Goal: Transaction & Acquisition: Purchase product/service

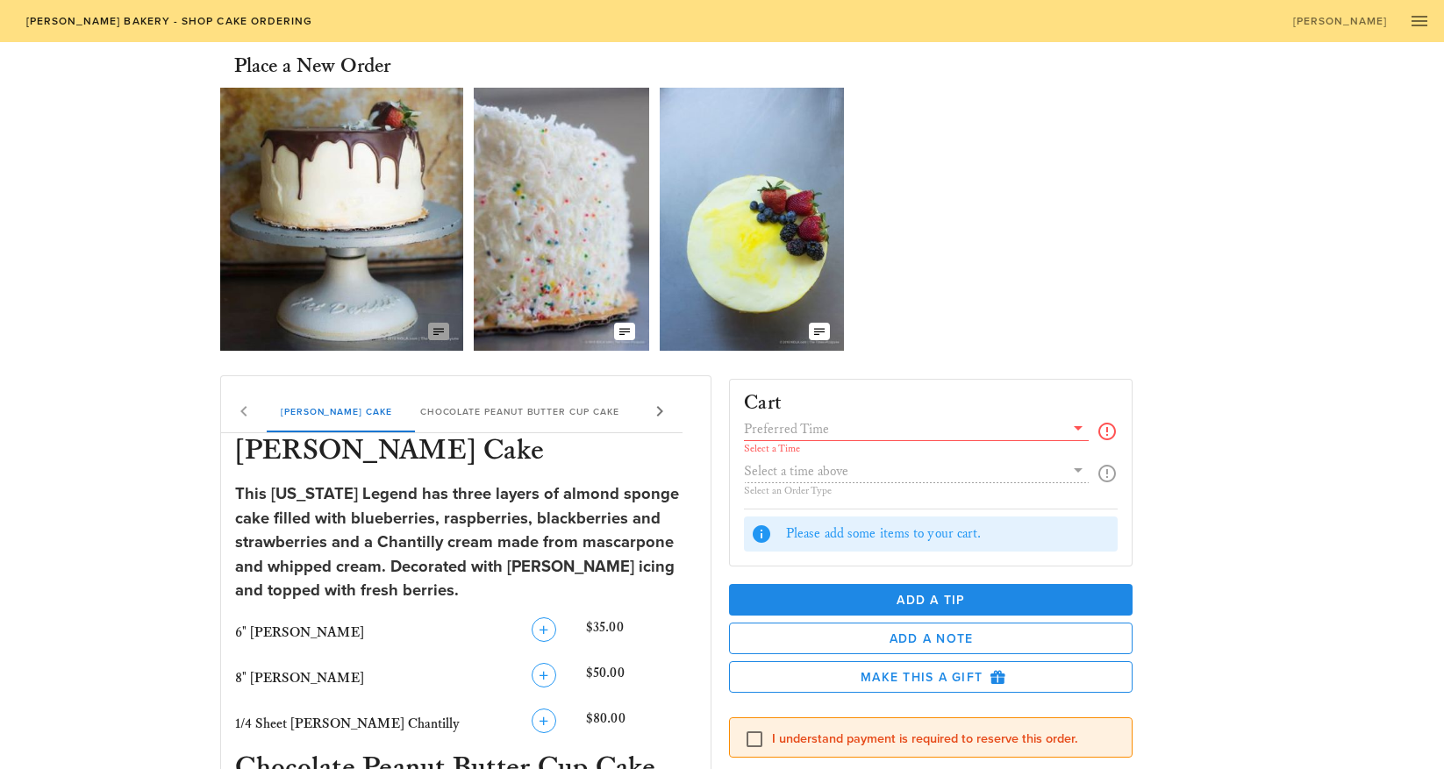
click at [438, 328] on icon "button" at bounding box center [439, 332] width 14 height 14
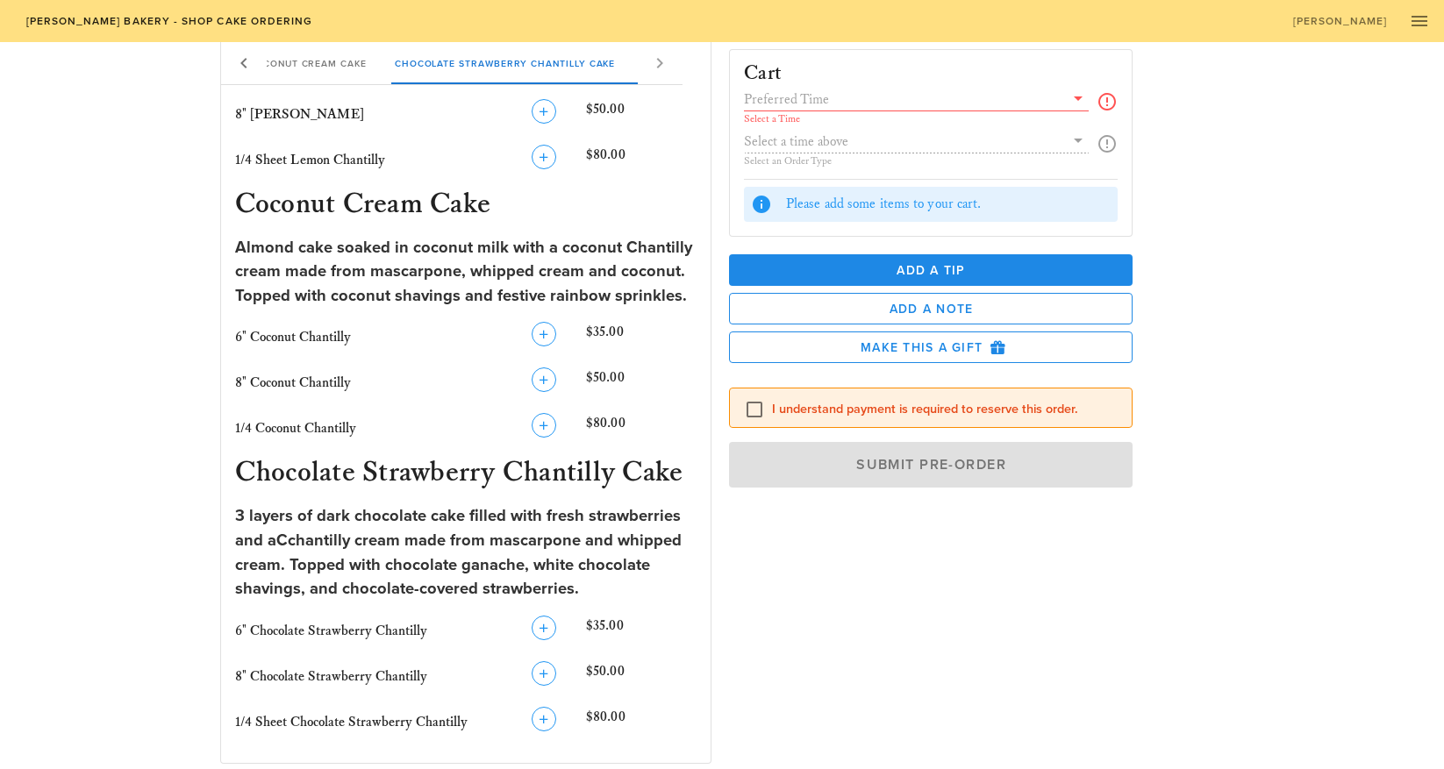
scroll to position [1439, 0]
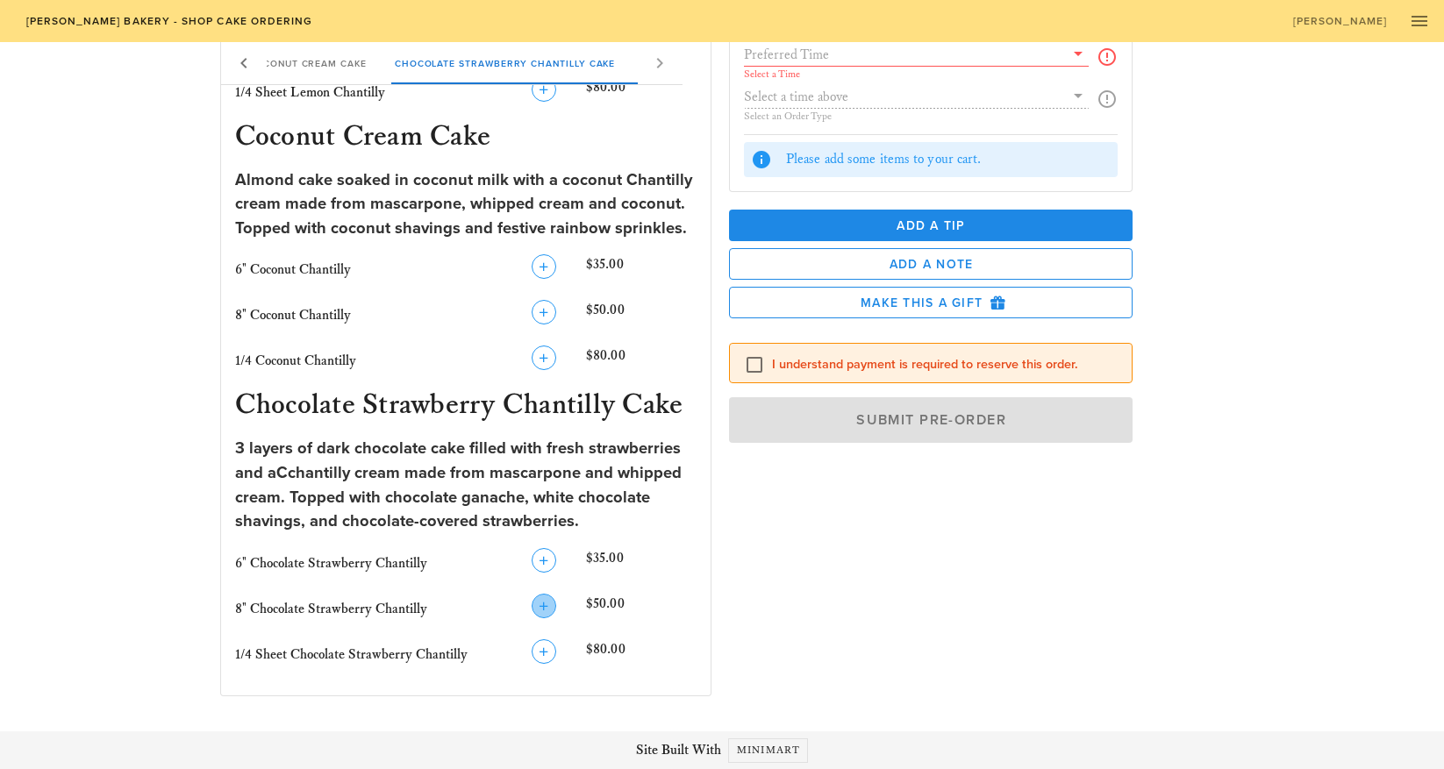
click at [544, 606] on icon "button" at bounding box center [543, 606] width 21 height 21
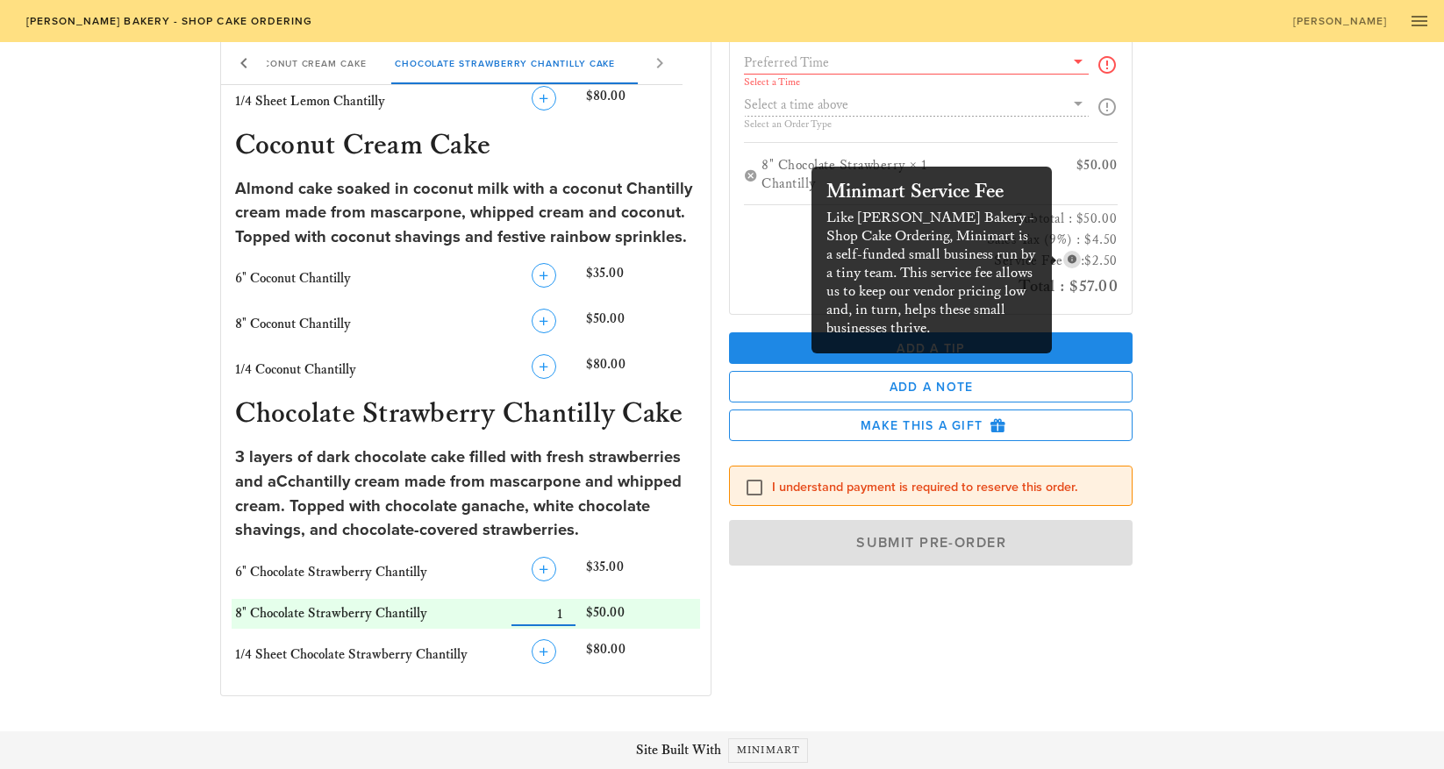
click at [1067, 259] on icon "button" at bounding box center [1072, 260] width 16 height 16
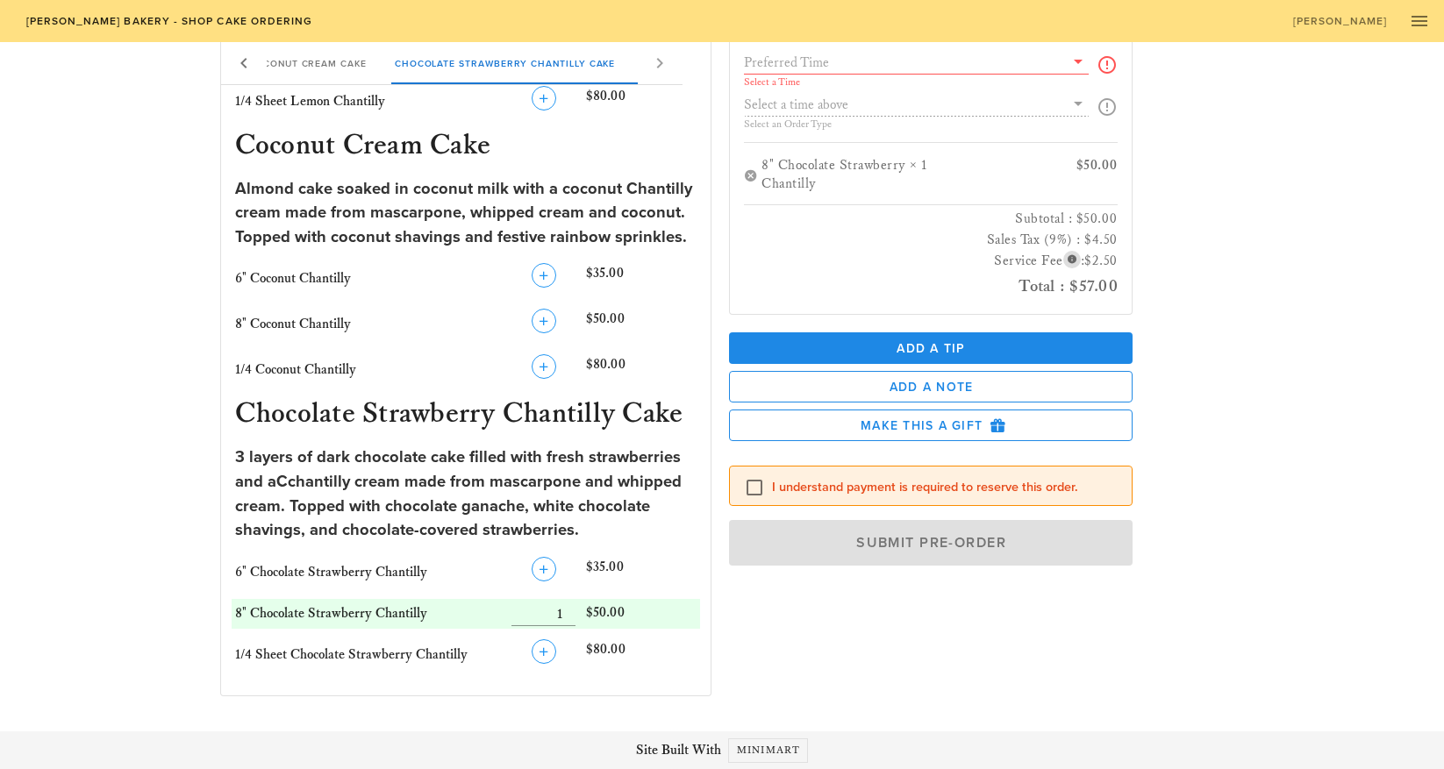
click at [1064, 260] on icon "button" at bounding box center [1072, 260] width 16 height 16
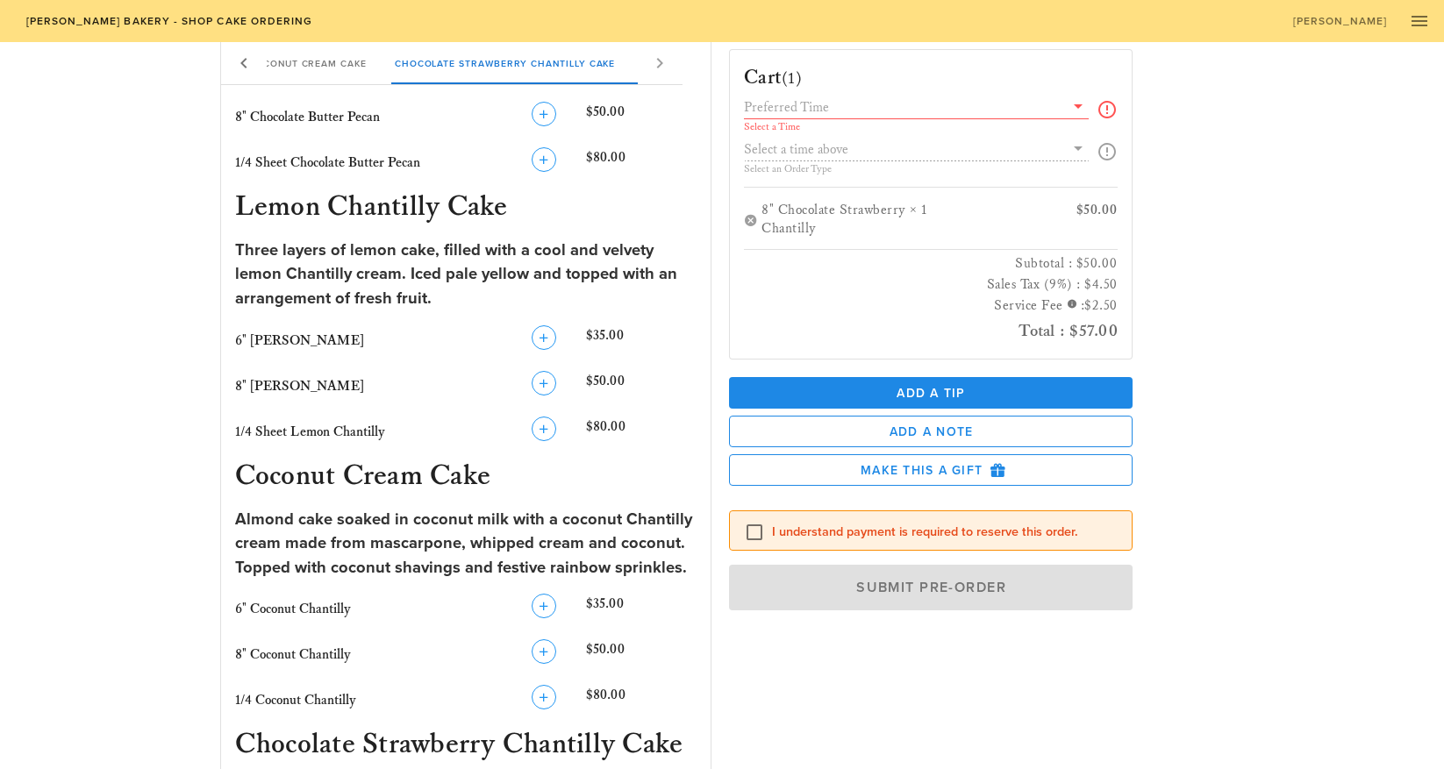
scroll to position [1141, 0]
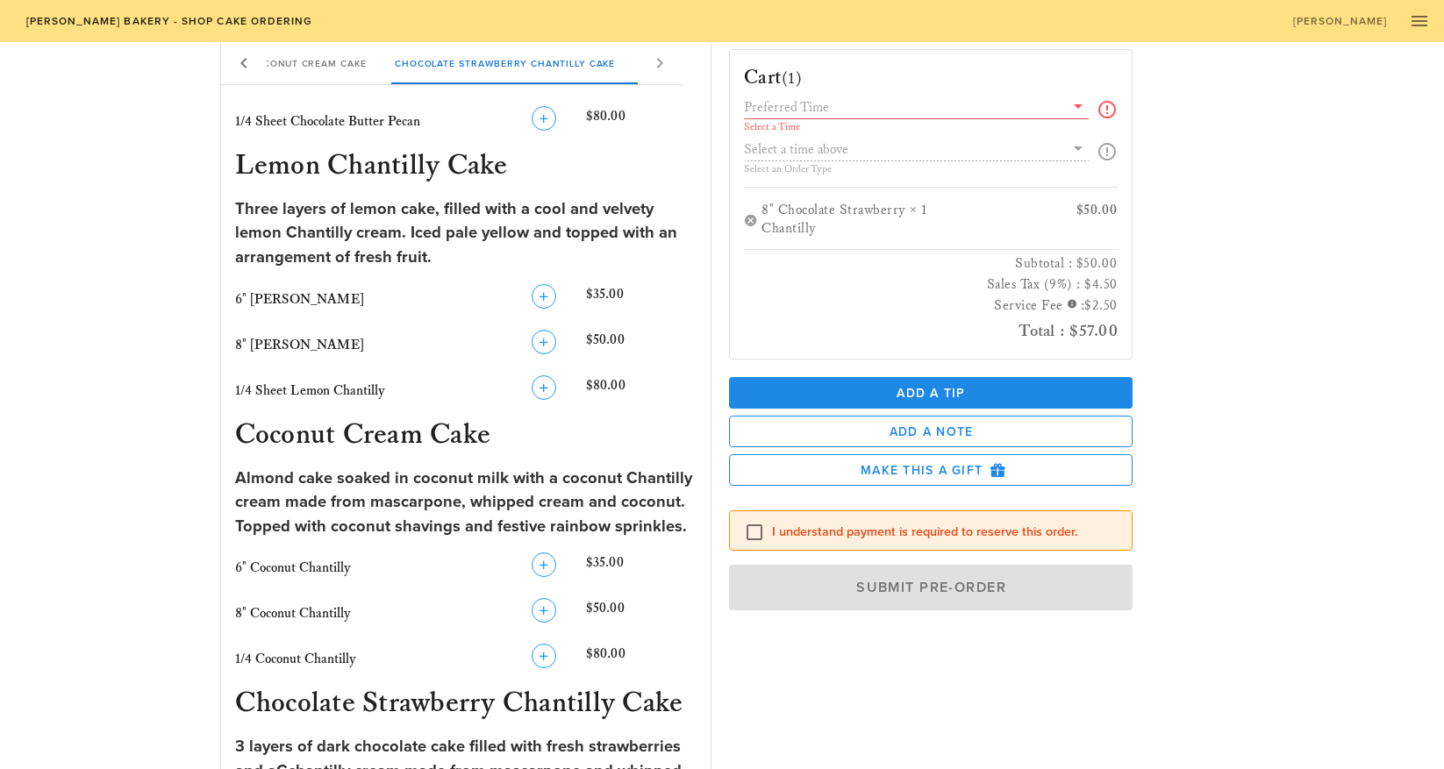
click at [1109, 109] on icon at bounding box center [1106, 109] width 21 height 21
click at [1078, 105] on icon at bounding box center [1077, 106] width 21 height 21
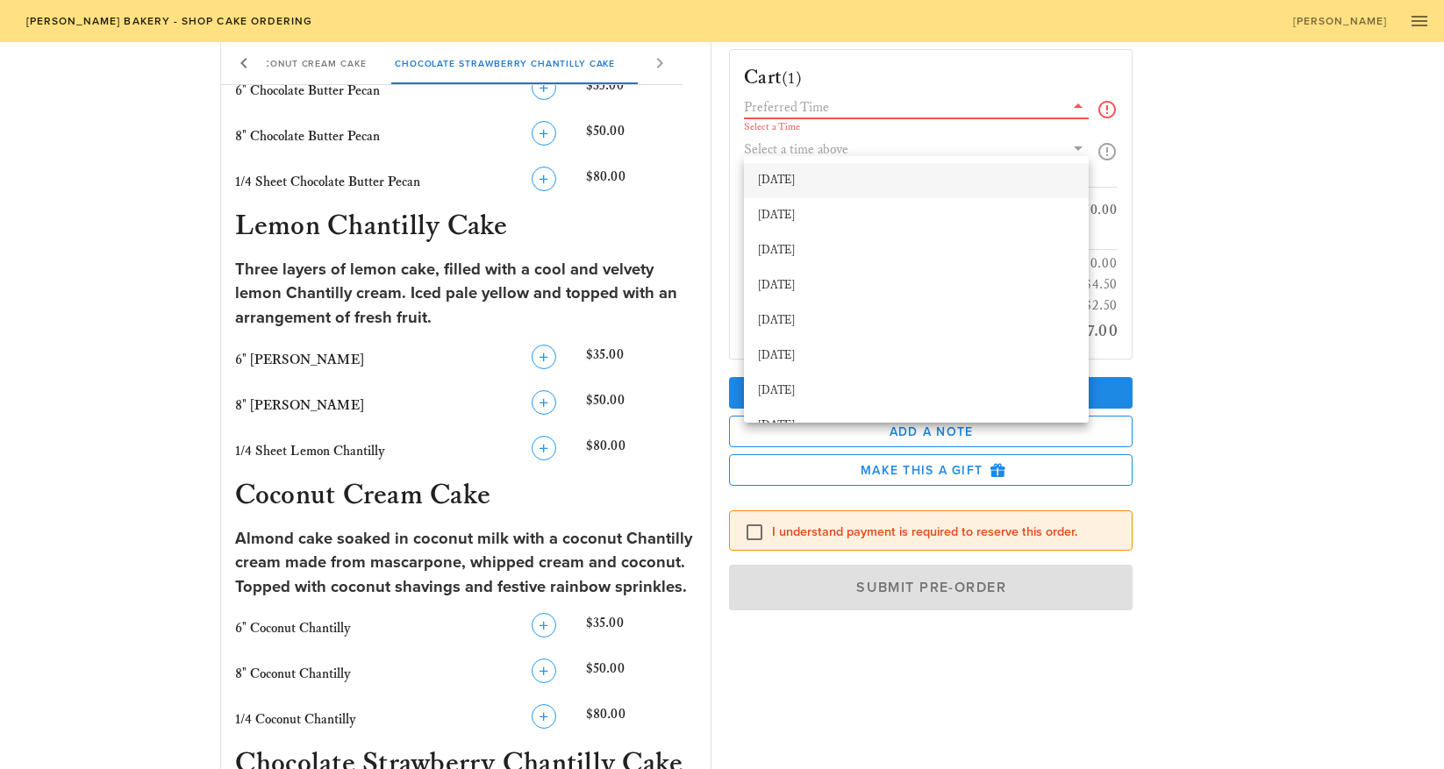
scroll to position [1065, 0]
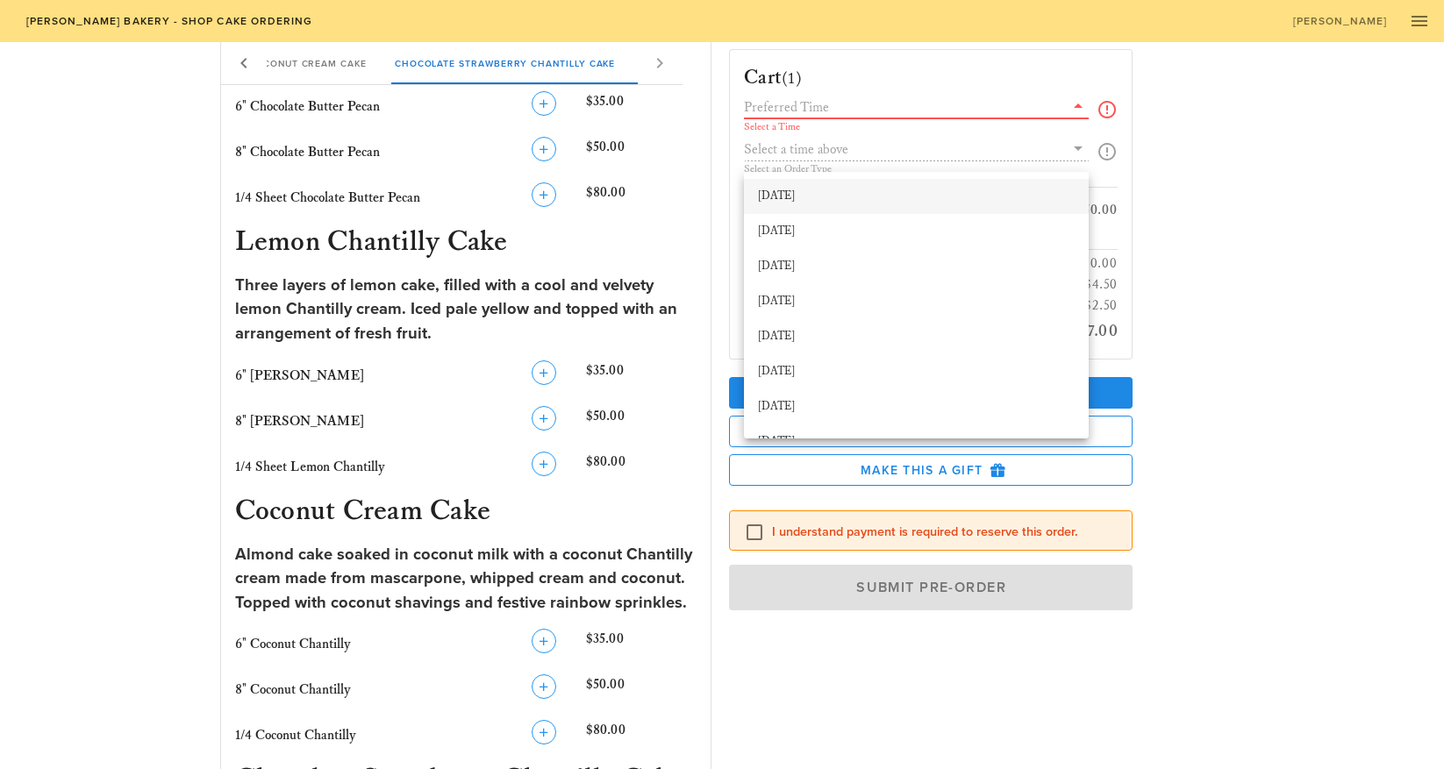
click at [801, 197] on div "[DATE]" at bounding box center [916, 196] width 317 height 14
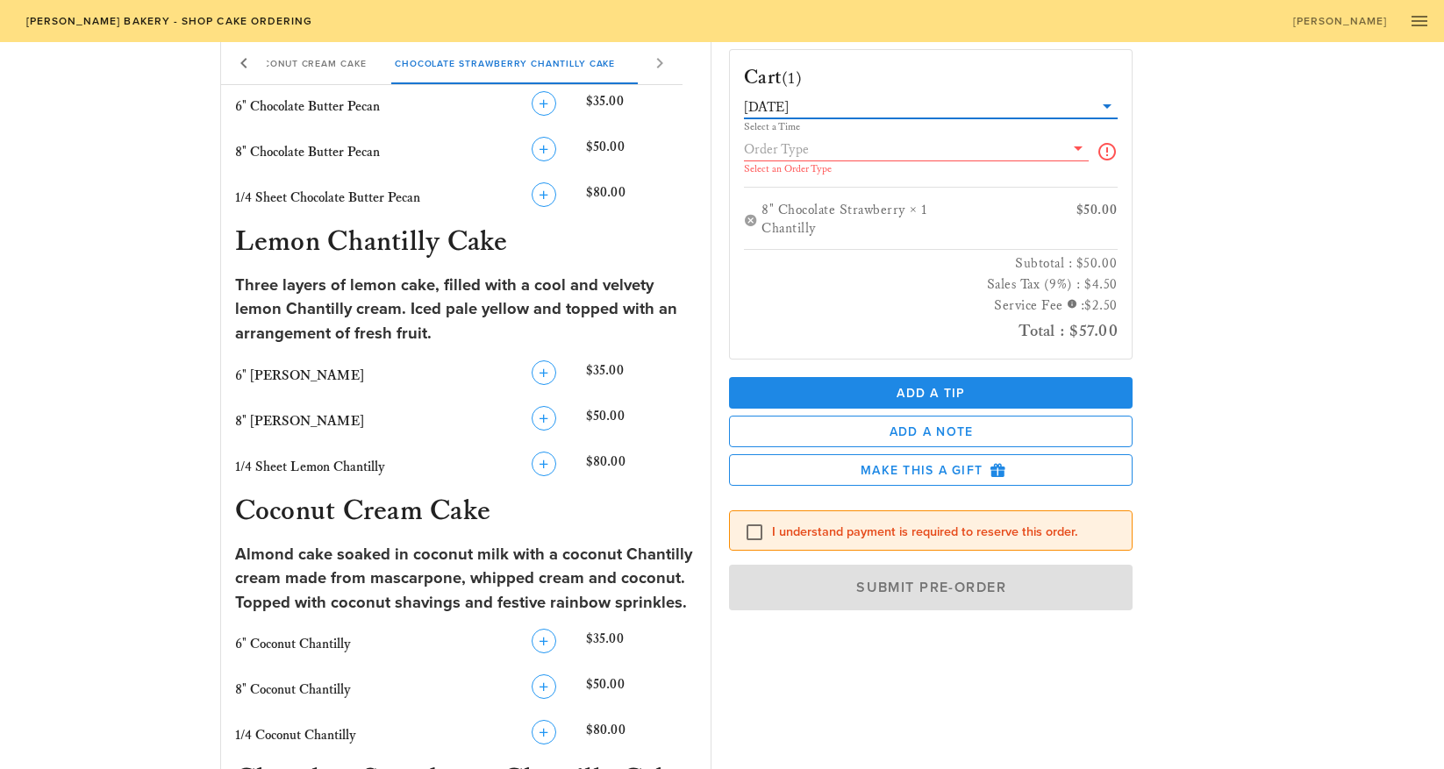
click at [792, 146] on input "text" at bounding box center [904, 149] width 320 height 23
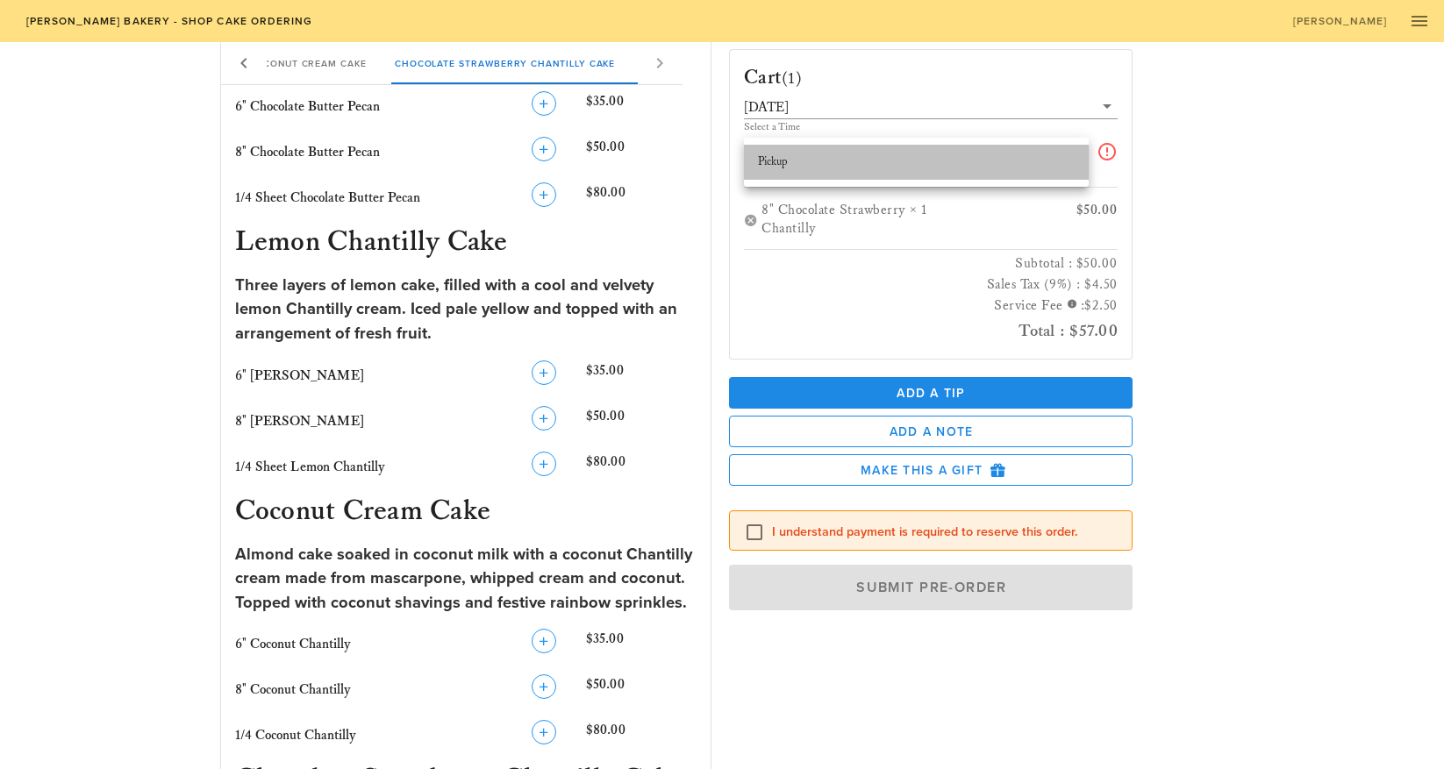
click at [786, 161] on div "Pickup" at bounding box center [916, 162] width 317 height 14
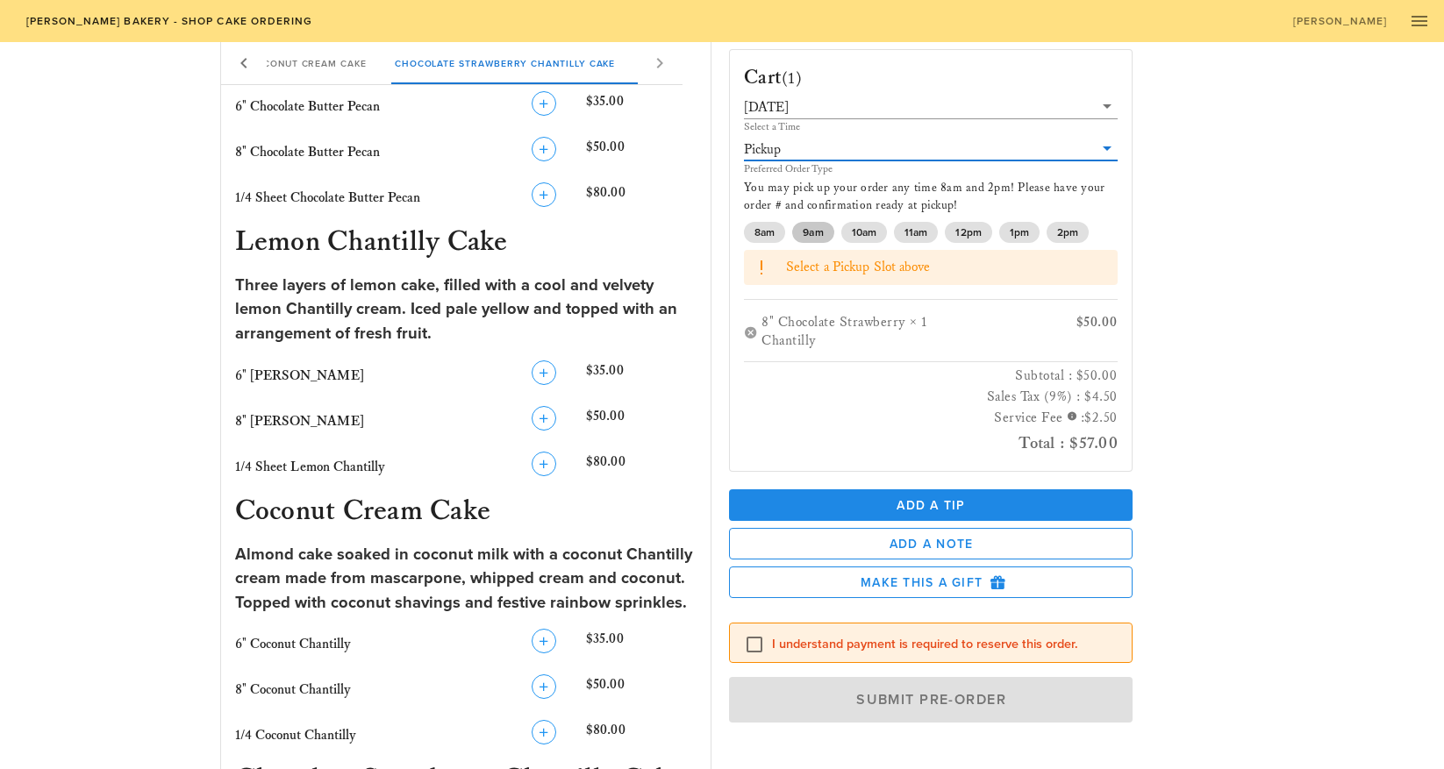
click at [814, 232] on span "9am" at bounding box center [813, 232] width 20 height 21
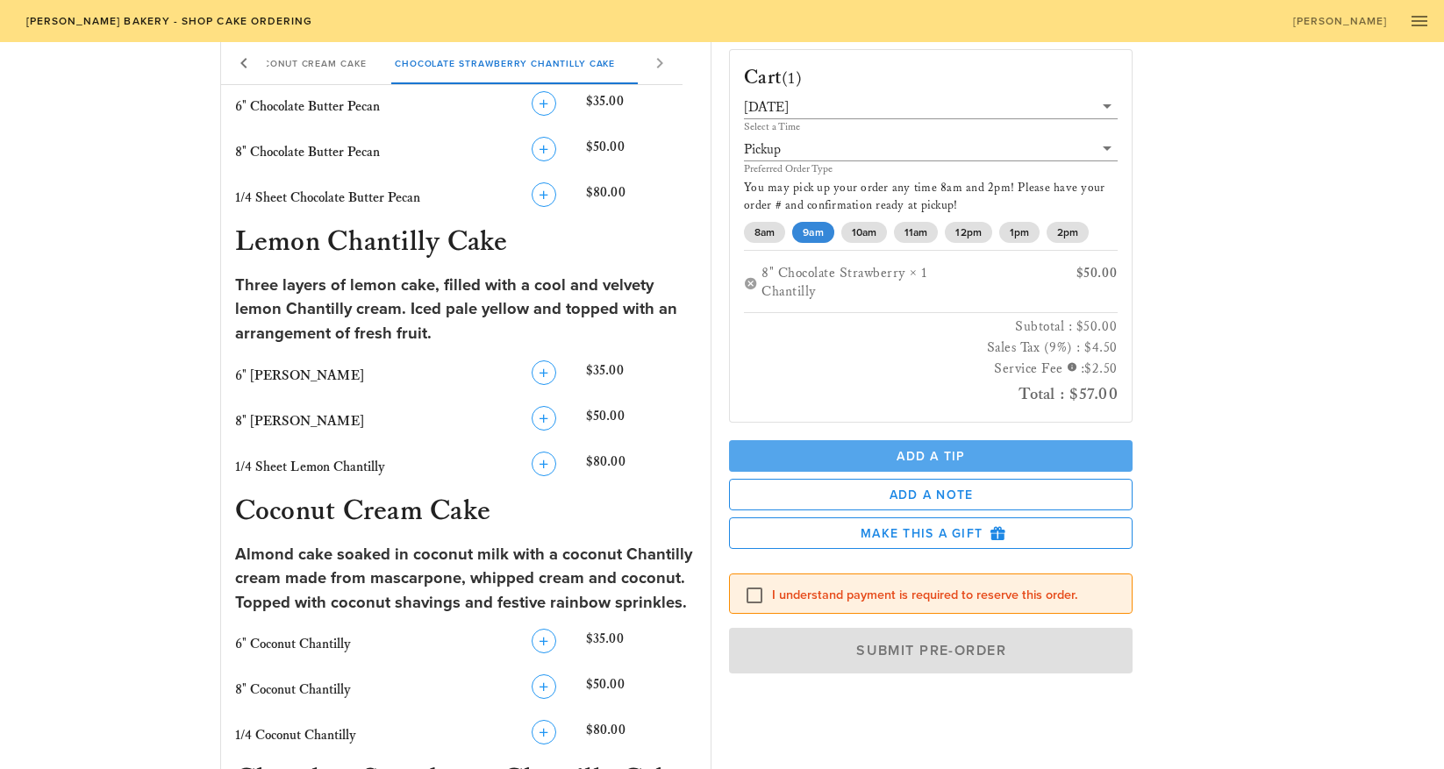
click at [932, 459] on span "Add a Tip" at bounding box center [930, 456] width 375 height 15
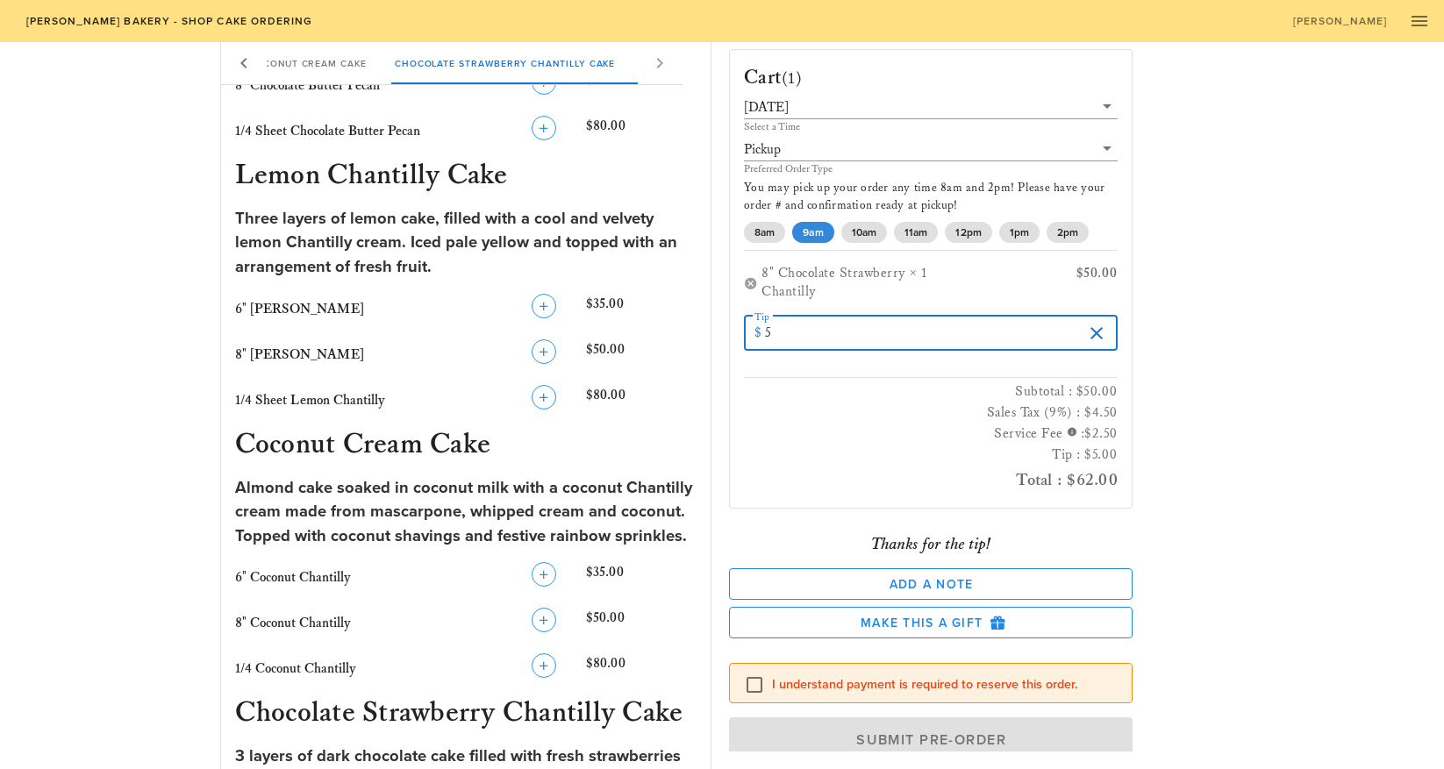
scroll to position [1231, 0]
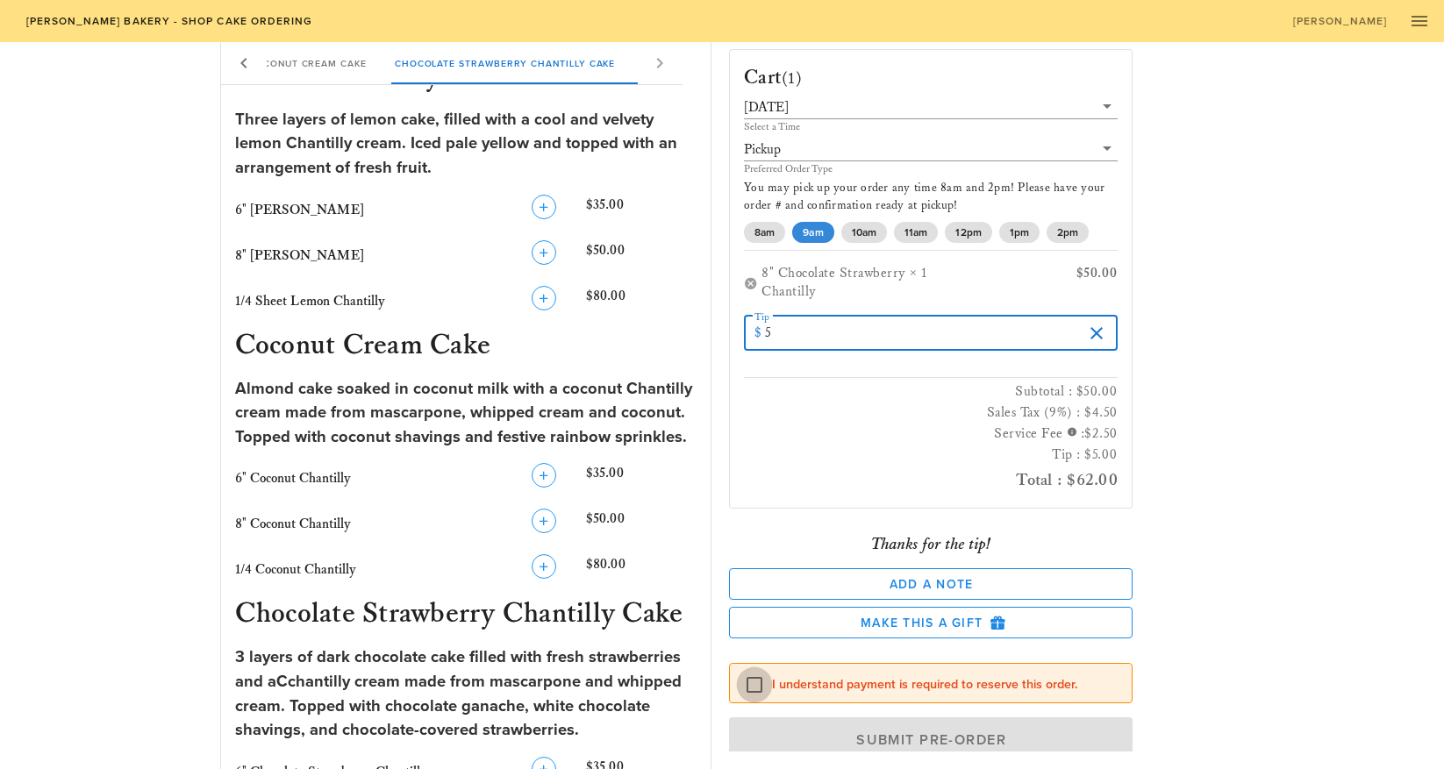
click at [756, 684] on div at bounding box center [754, 685] width 30 height 30
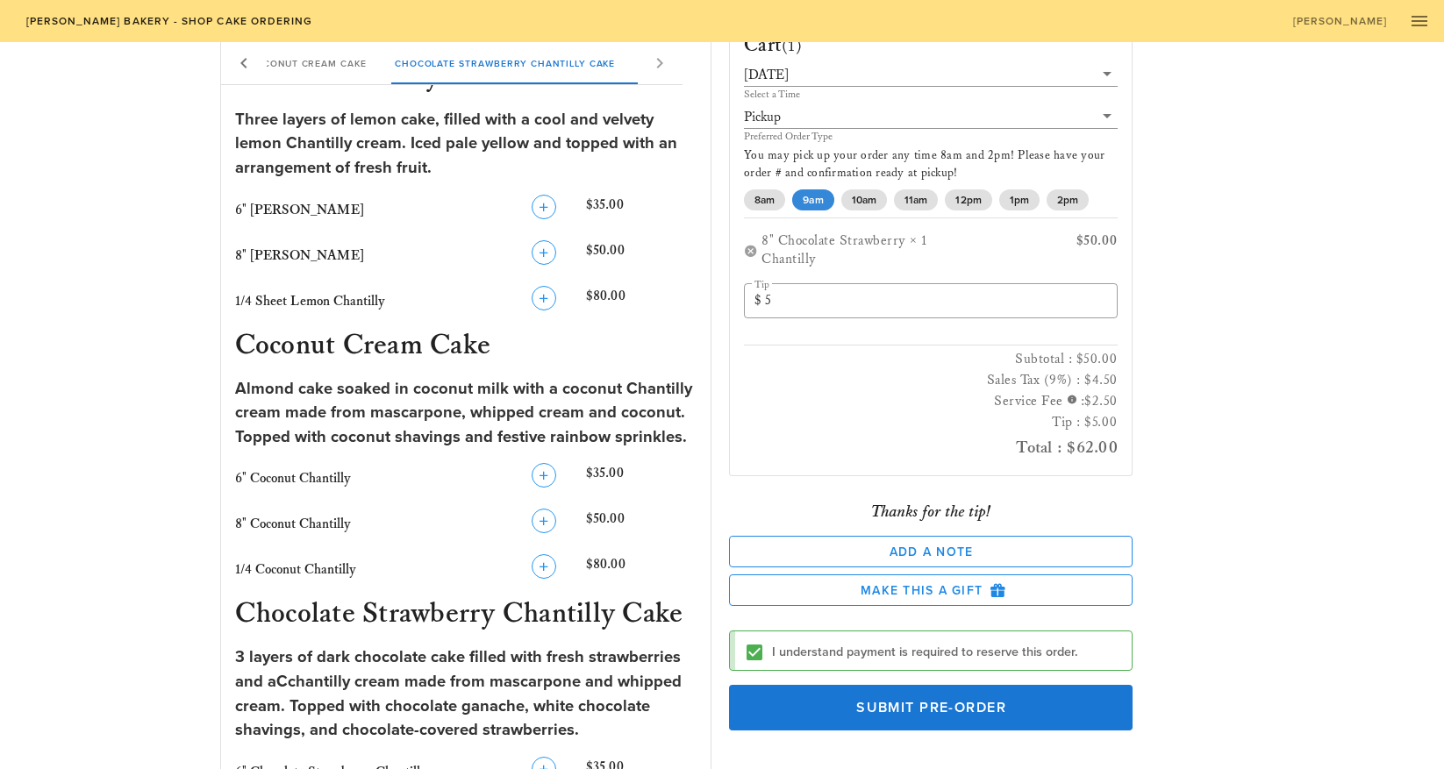
scroll to position [1431, 0]
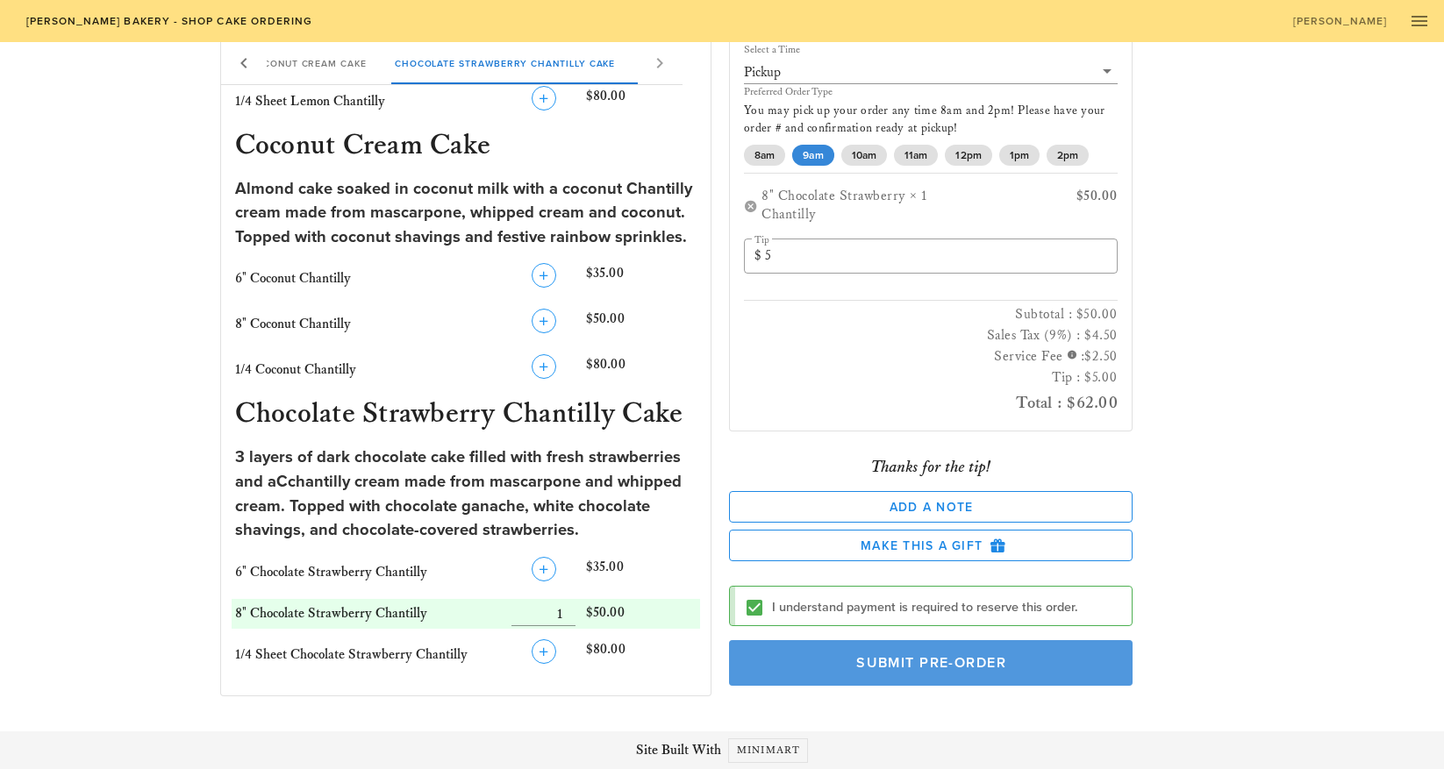
click at [934, 664] on span "Submit Pre-Order" at bounding box center [930, 663] width 363 height 18
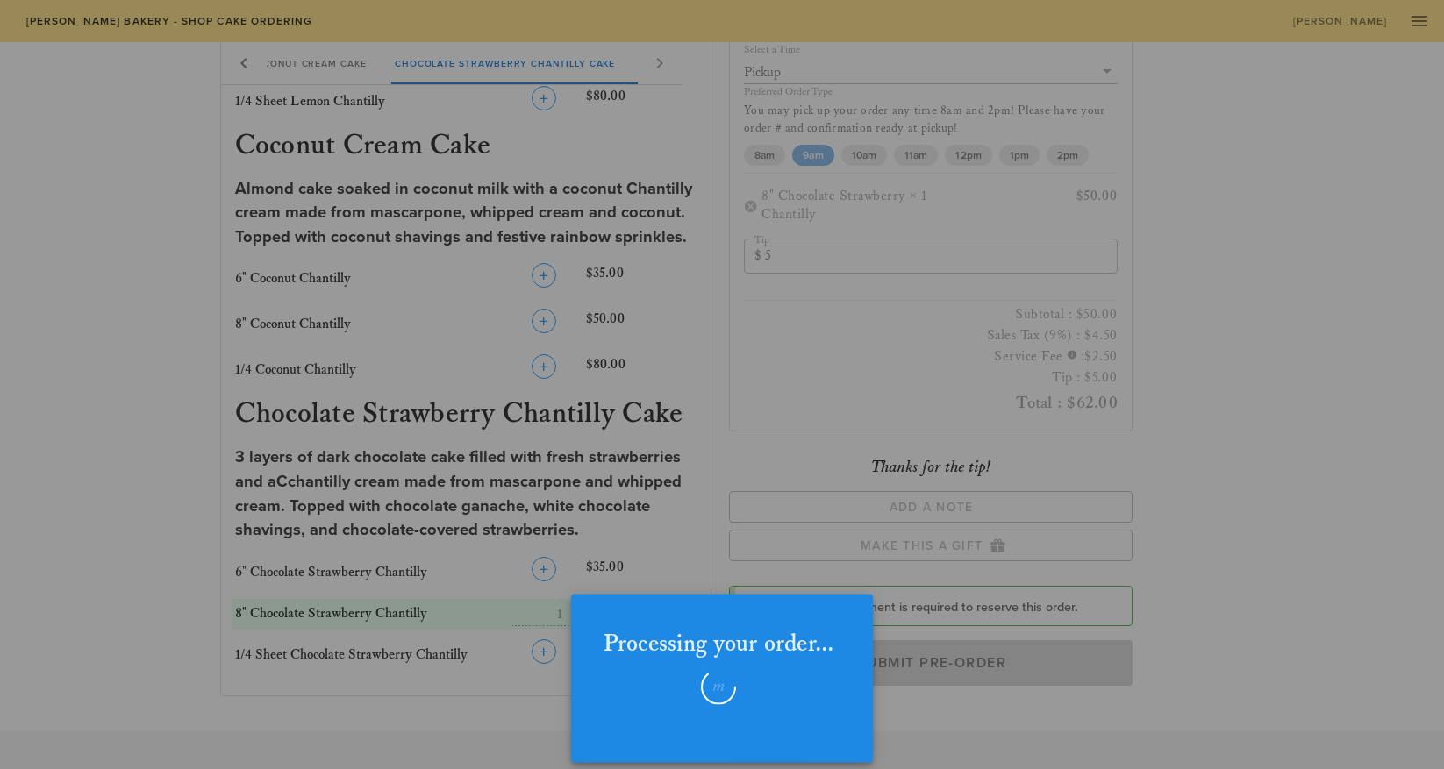
checkbox input "false"
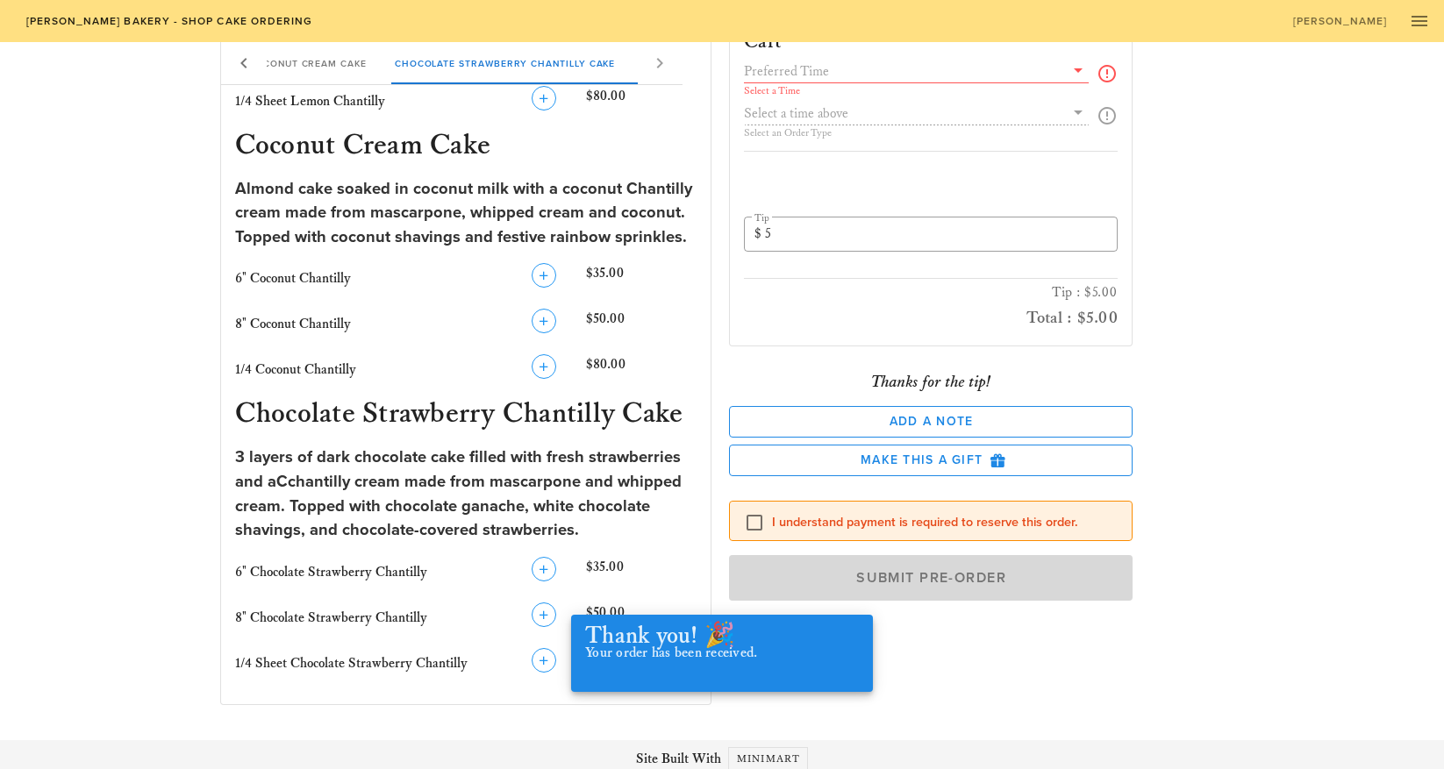
scroll to position [0, 0]
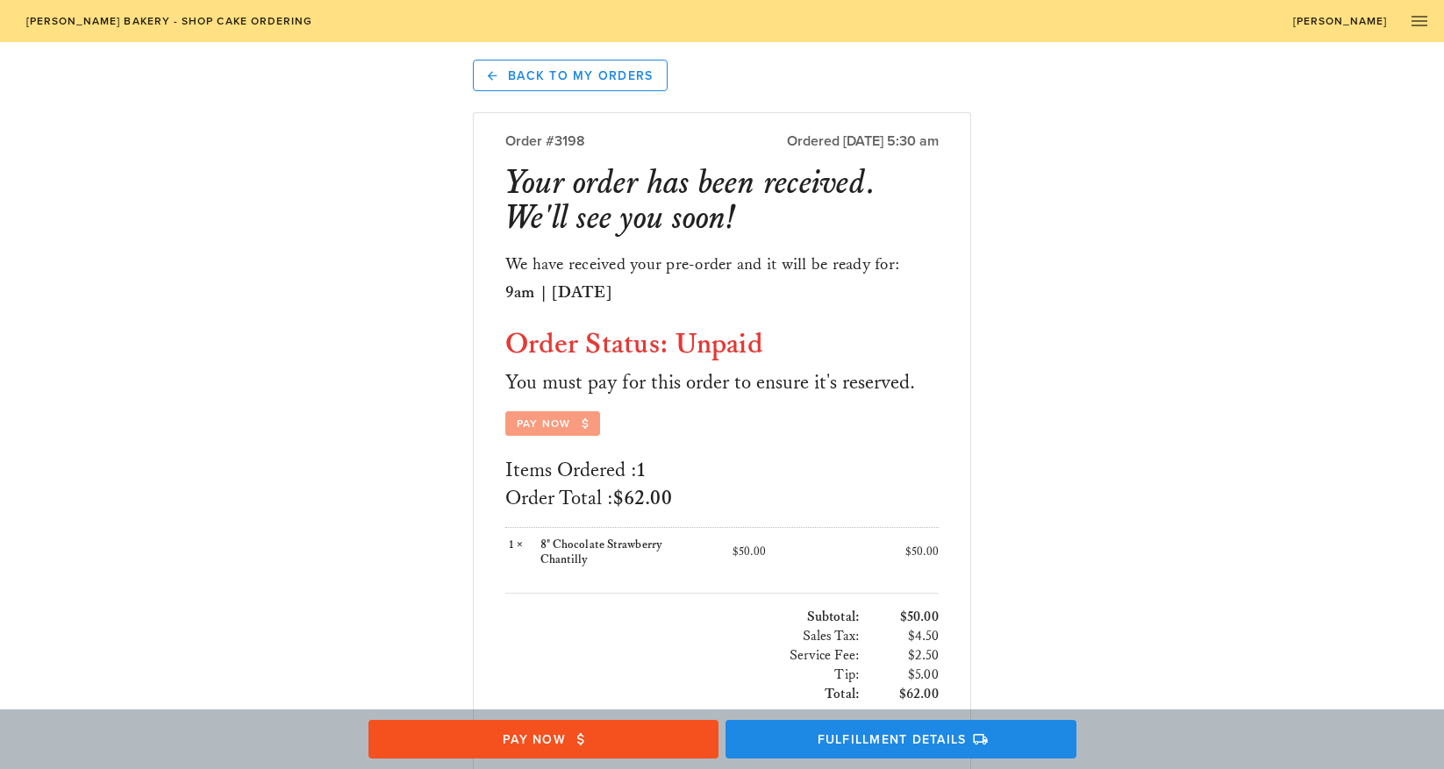
click at [550, 422] on span "Pay Now" at bounding box center [553, 424] width 74 height 16
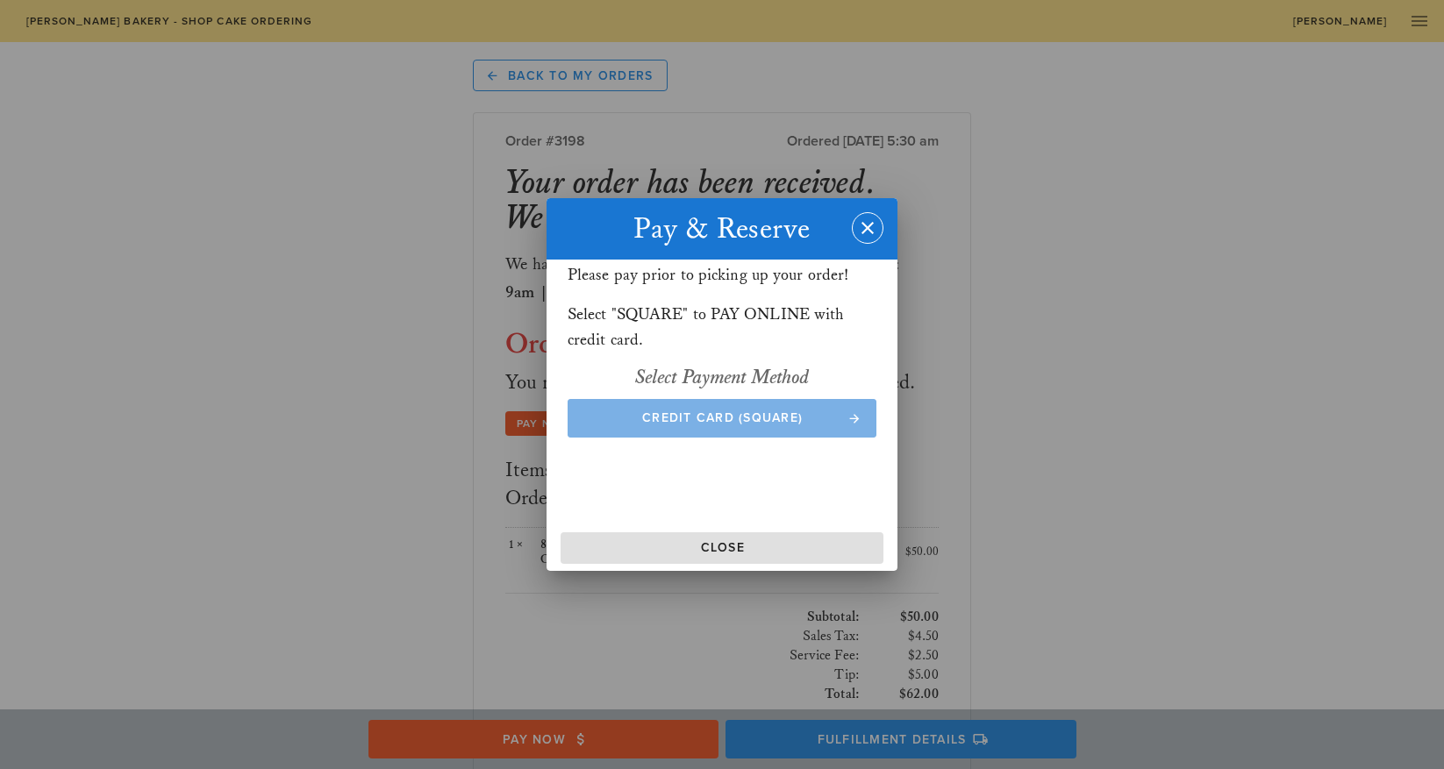
click at [688, 415] on span "Credit Card (Square)" at bounding box center [722, 417] width 275 height 15
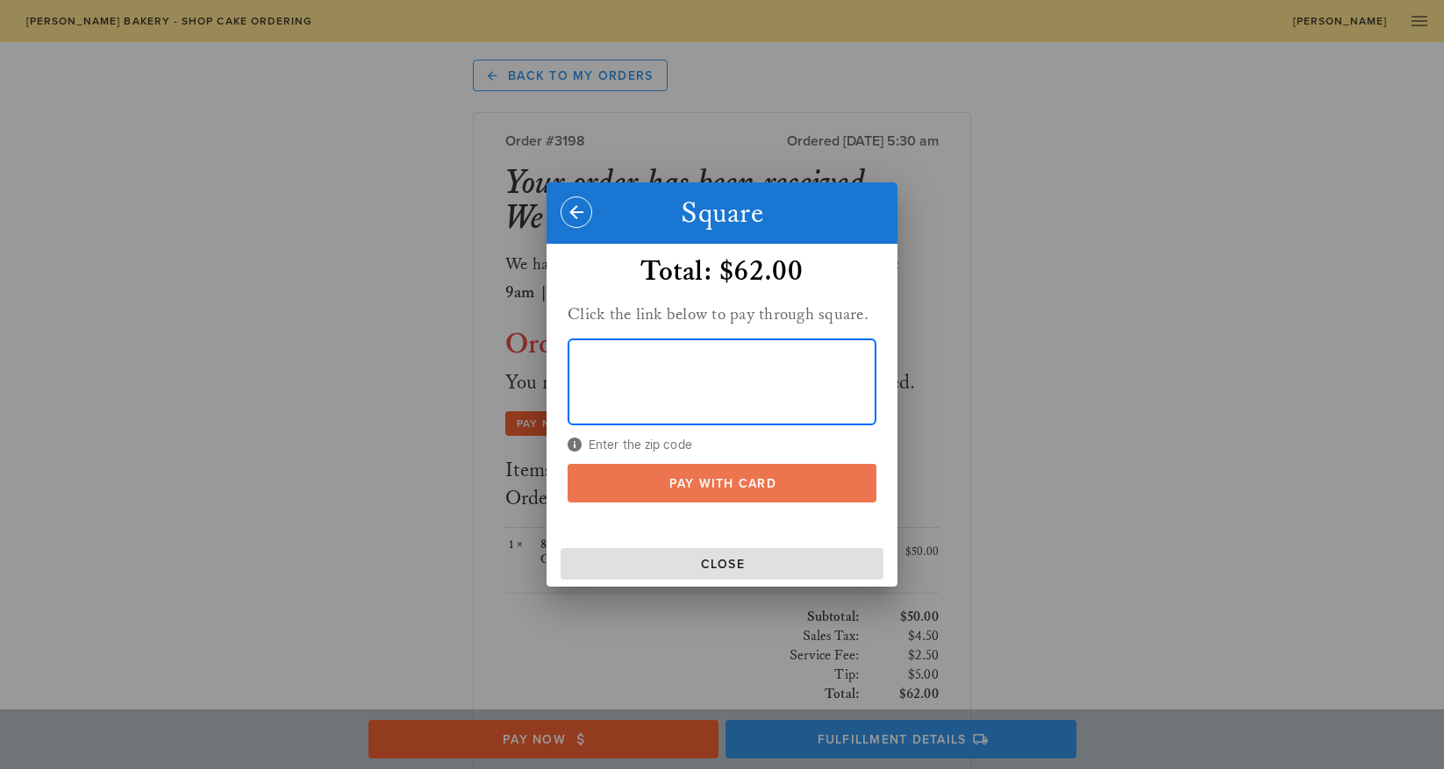
click at [717, 485] on span "Pay With Card" at bounding box center [722, 483] width 275 height 15
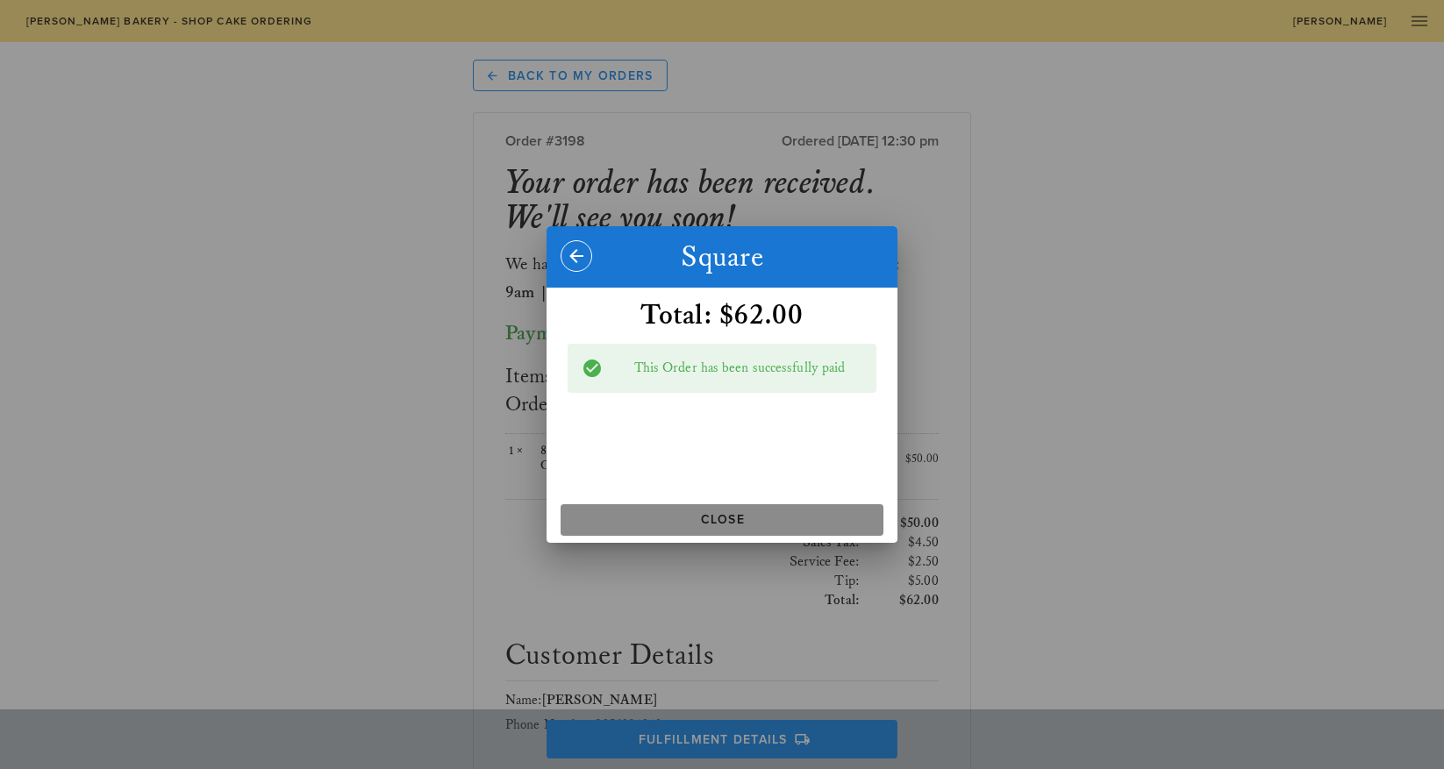
click at [715, 518] on span "Close" at bounding box center [721, 519] width 309 height 15
